Goal: Transaction & Acquisition: Obtain resource

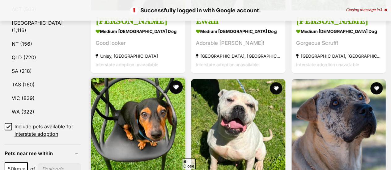
click at [174, 80] on button "favourite" at bounding box center [176, 87] width 14 height 14
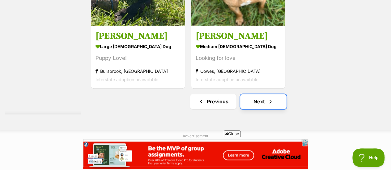
click at [259, 94] on link "Next" at bounding box center [263, 101] width 46 height 15
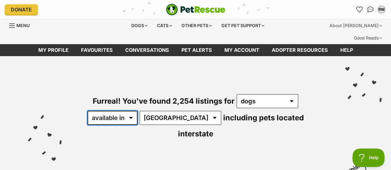
click at [129, 111] on select "available in located in" at bounding box center [112, 118] width 50 height 14
click at [205, 97] on div "Furreal! You've found 2,254 listings for any type of pet cats dogs other pets a…" at bounding box center [195, 106] width 372 height 101
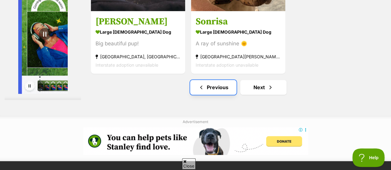
click at [207, 80] on link "Previous" at bounding box center [213, 87] width 46 height 15
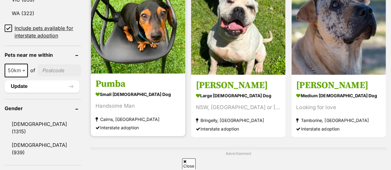
click at [158, 90] on strong "small male Dog" at bounding box center [137, 94] width 85 height 9
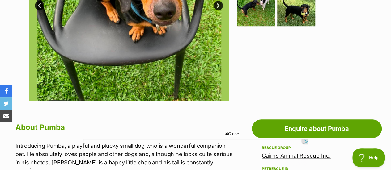
scroll to position [241, 0]
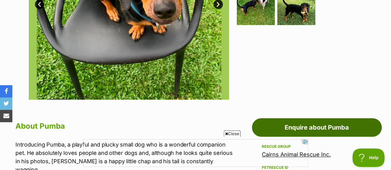
click at [258, 118] on link "Enquire about Pumba" at bounding box center [317, 127] width 130 height 19
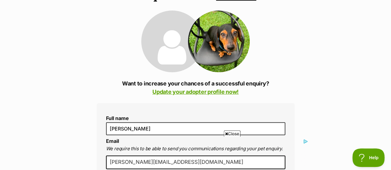
scroll to position [80, 0]
